Goal: Information Seeking & Learning: Understand process/instructions

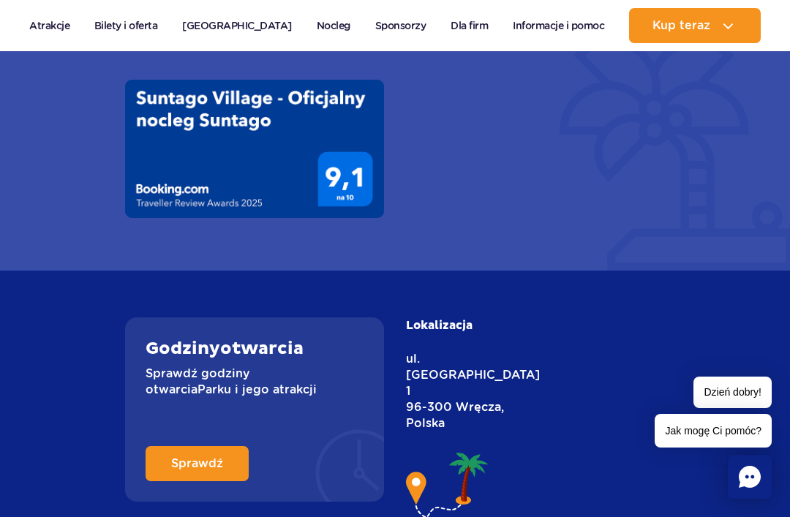
scroll to position [1319, 0]
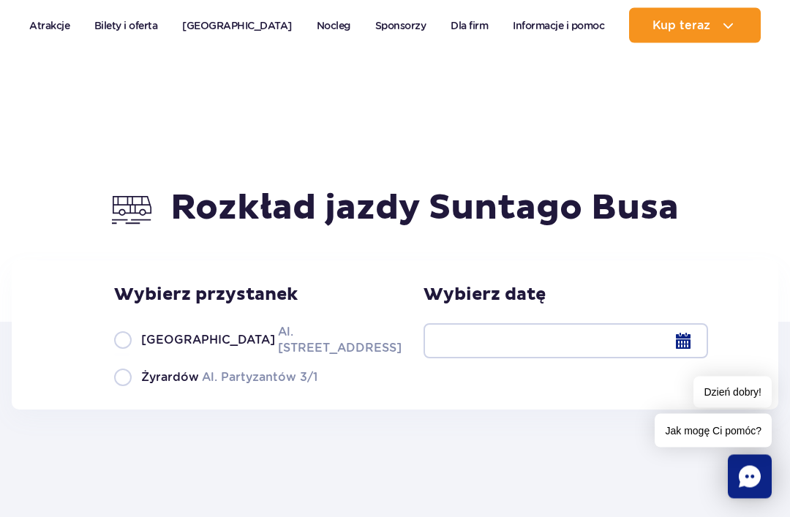
scroll to position [39, 0]
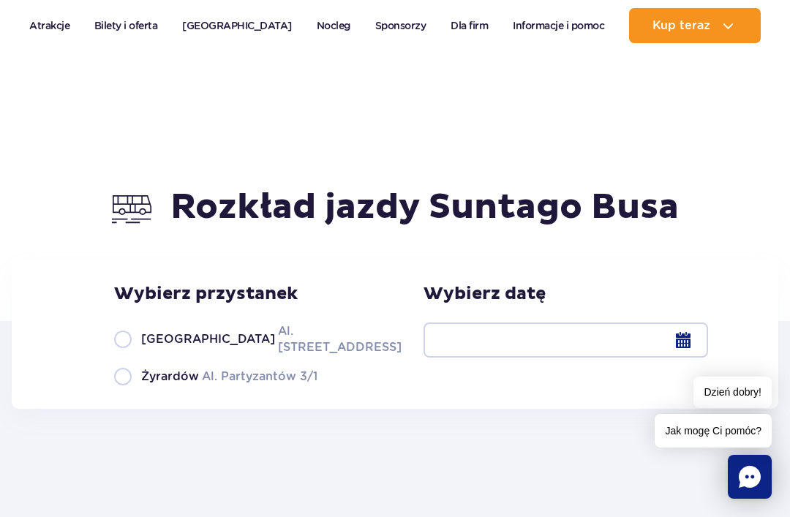
click at [137, 343] on label "Warszawa Al. Jerozolimskie 56" at bounding box center [249, 339] width 271 height 33
click at [130, 353] on input "Warszawa Al. Jerozolimskie 56" at bounding box center [122, 354] width 16 height 3
radio input "true"
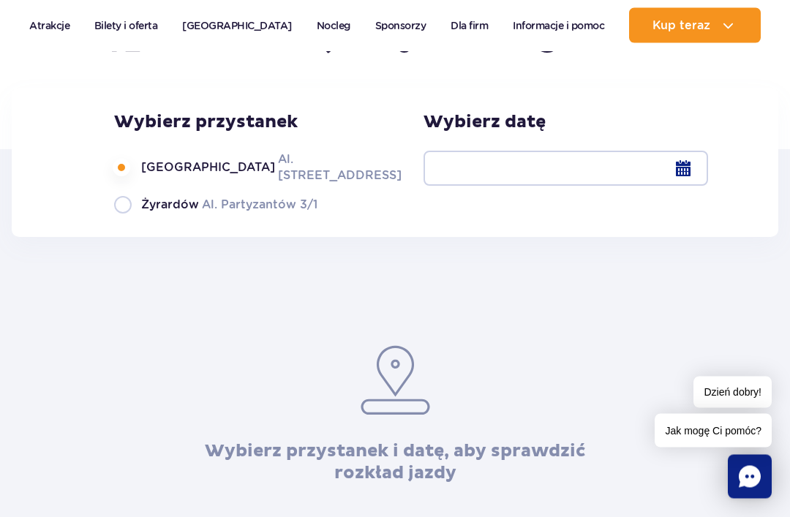
click at [577, 171] on div at bounding box center [566, 168] width 285 height 35
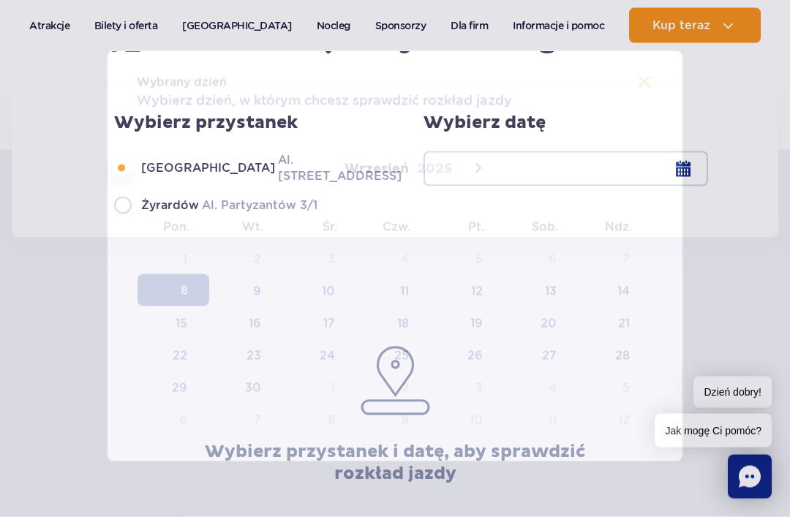
scroll to position [211, 0]
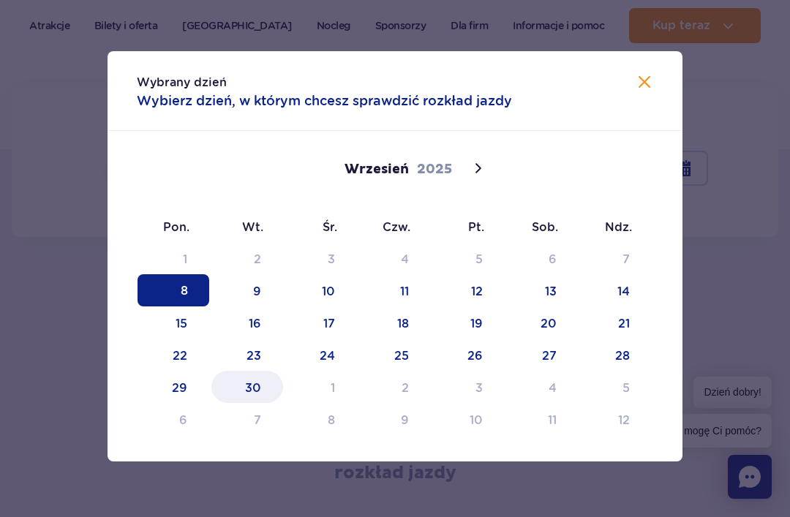
click at [260, 378] on span "30" at bounding box center [248, 387] width 72 height 32
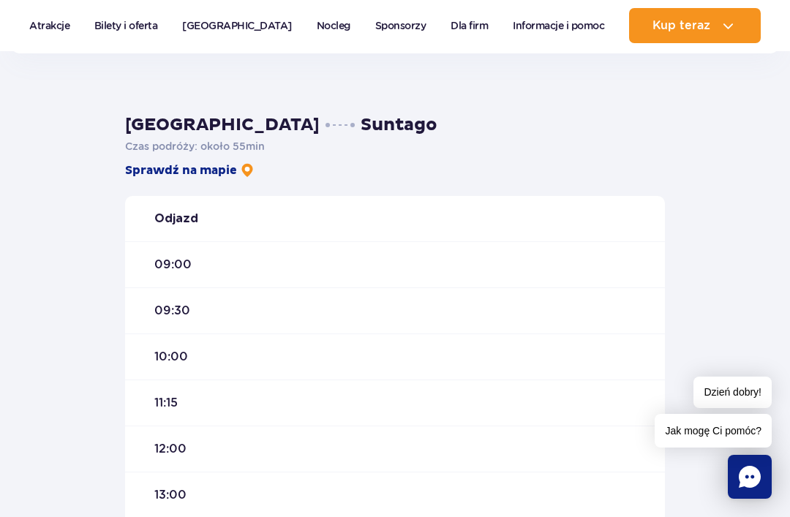
scroll to position [393, 0]
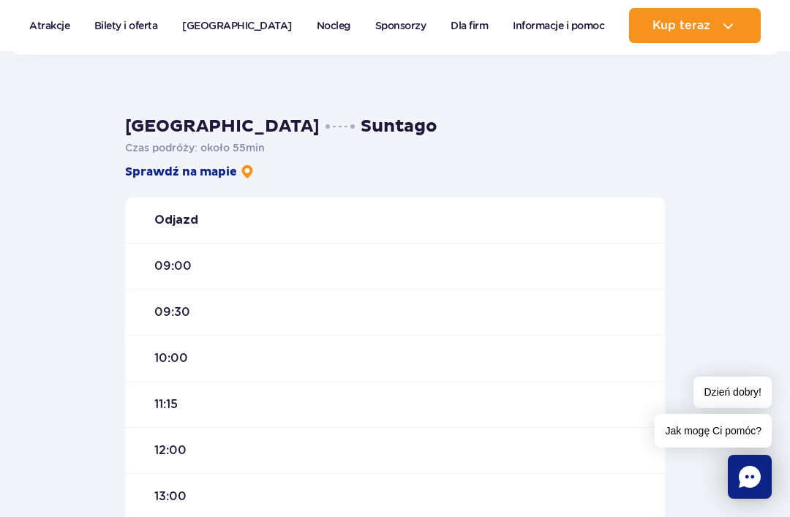
click at [272, 264] on div "09:00" at bounding box center [395, 266] width 540 height 46
click at [244, 252] on div "09:00" at bounding box center [395, 266] width 540 height 46
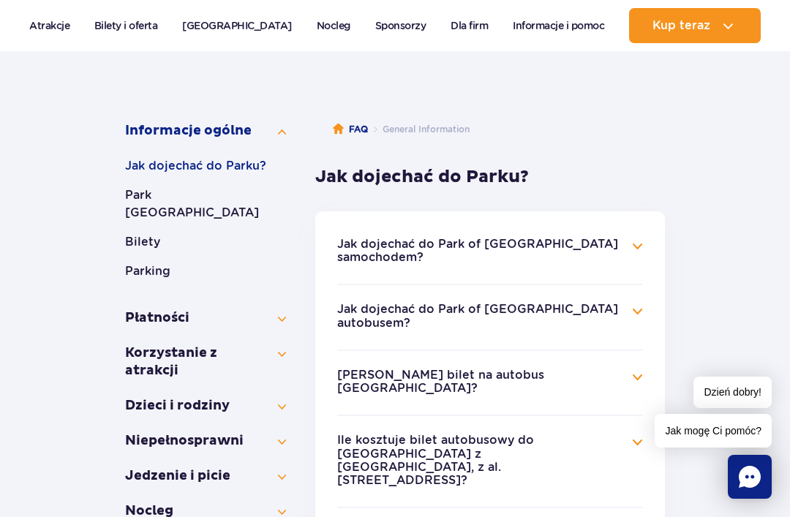
click at [601, 303] on h4 "Jak dojechać do Park of Poland autobusem?" at bounding box center [490, 317] width 306 height 29
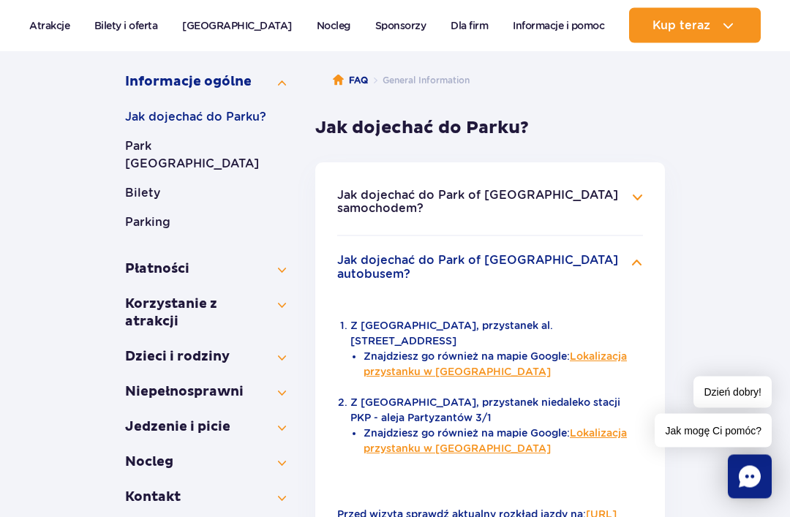
scroll to position [236, 0]
click at [608, 351] on link "Lokalizacja przystanku w Warszawie" at bounding box center [495, 364] width 263 height 27
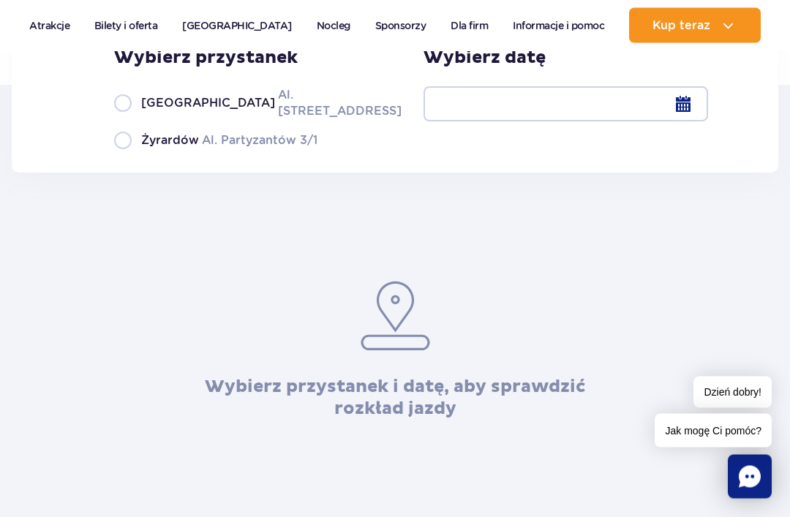
scroll to position [247, 0]
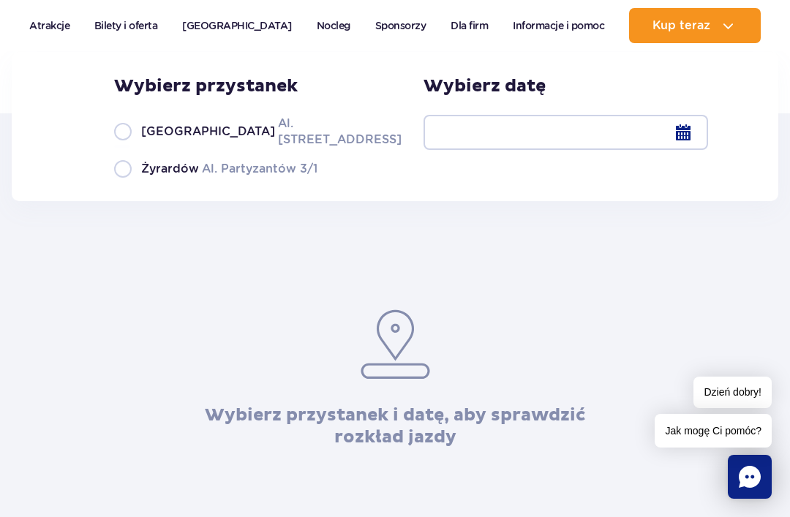
click at [149, 139] on span "[GEOGRAPHIC_DATA]" at bounding box center [208, 132] width 134 height 16
click at [130, 145] on input "Warszawa Al. Jerozolimskie 56" at bounding box center [122, 146] width 16 height 3
radio input "true"
click at [517, 133] on div at bounding box center [566, 132] width 285 height 35
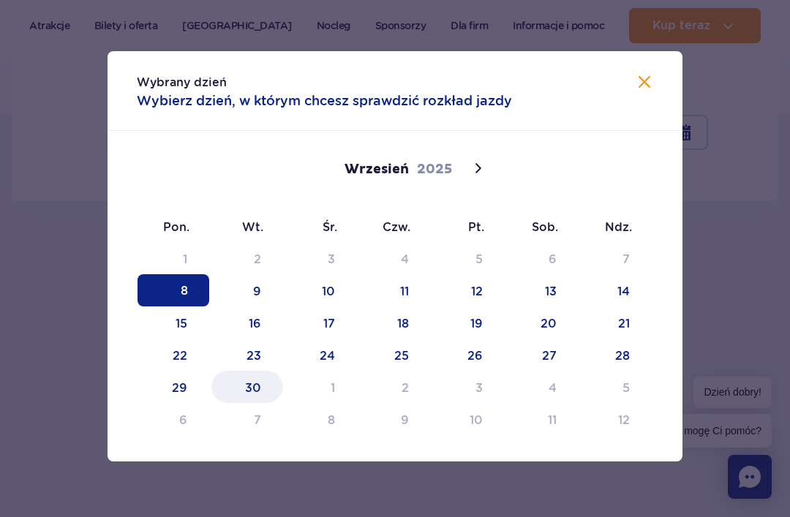
click at [255, 393] on span "30" at bounding box center [248, 387] width 72 height 32
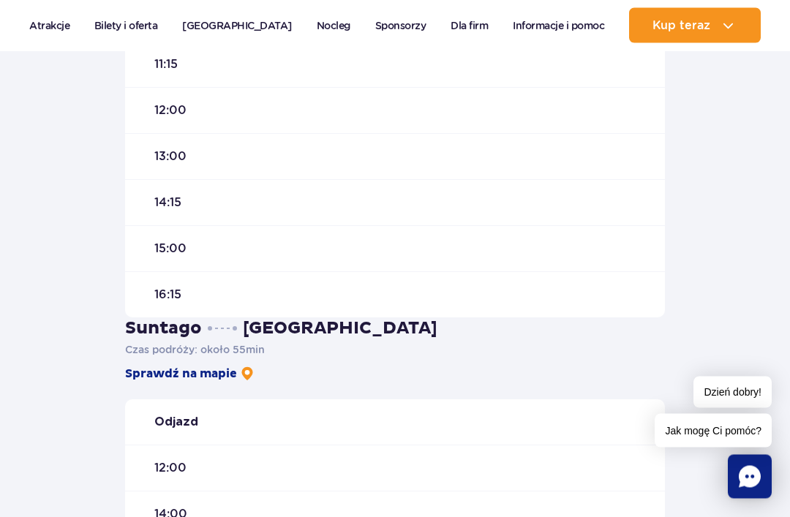
scroll to position [850, 0]
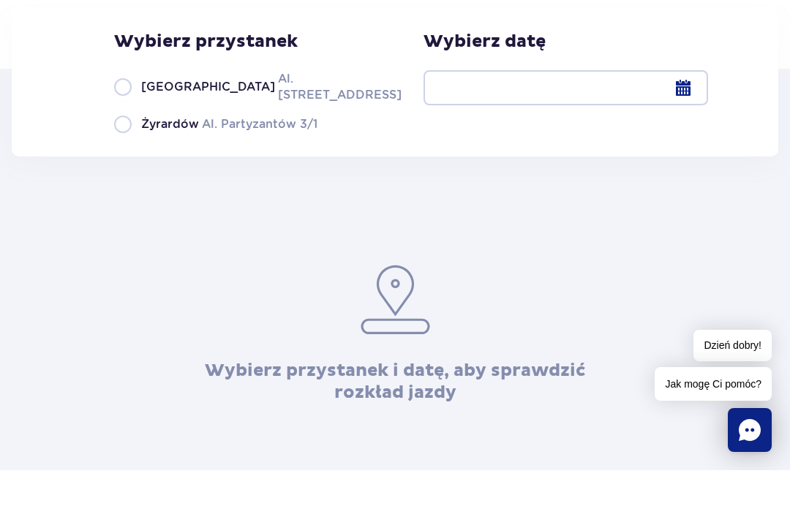
scroll to position [291, 0]
